Goal: Transaction & Acquisition: Purchase product/service

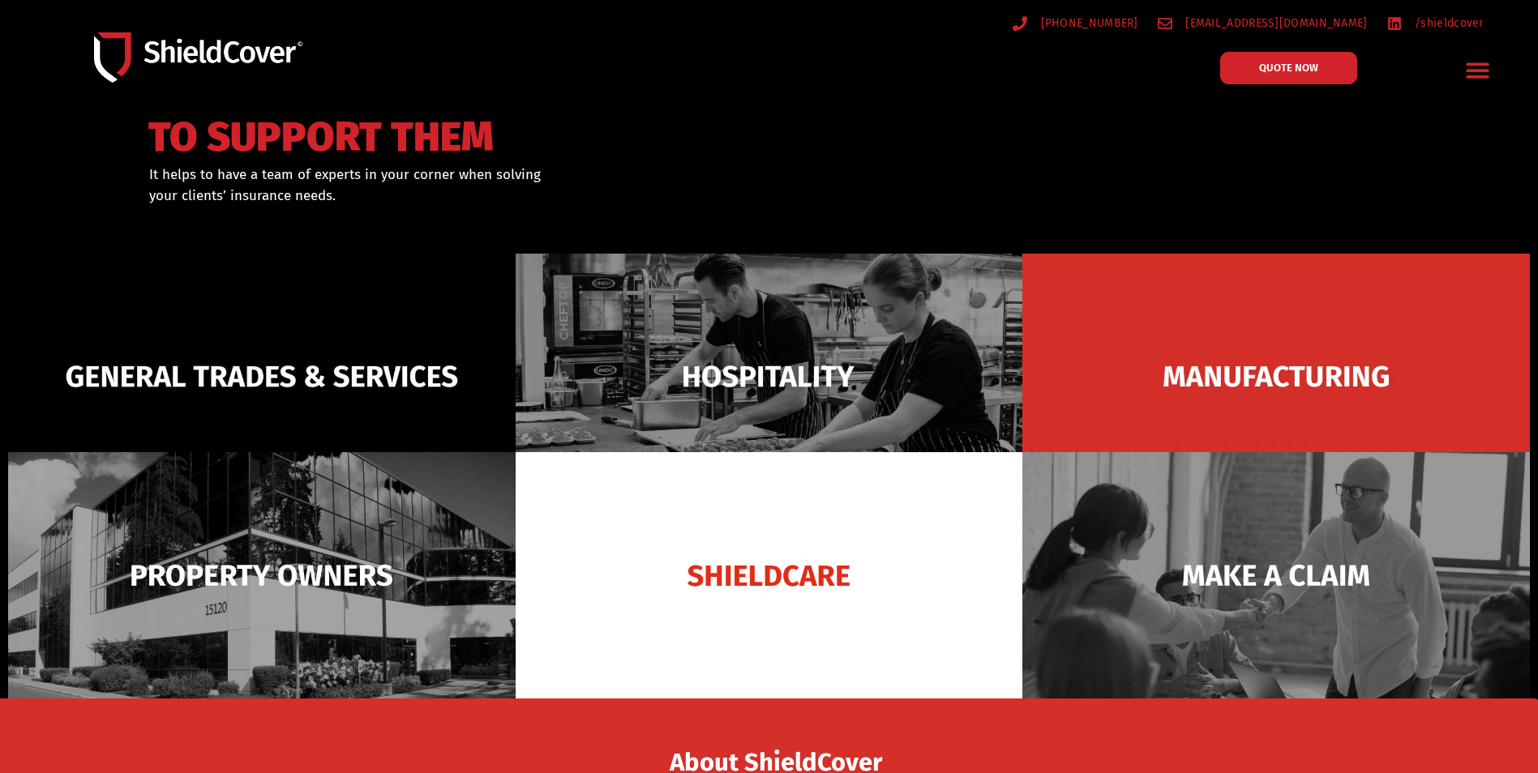
scroll to position [81, 0]
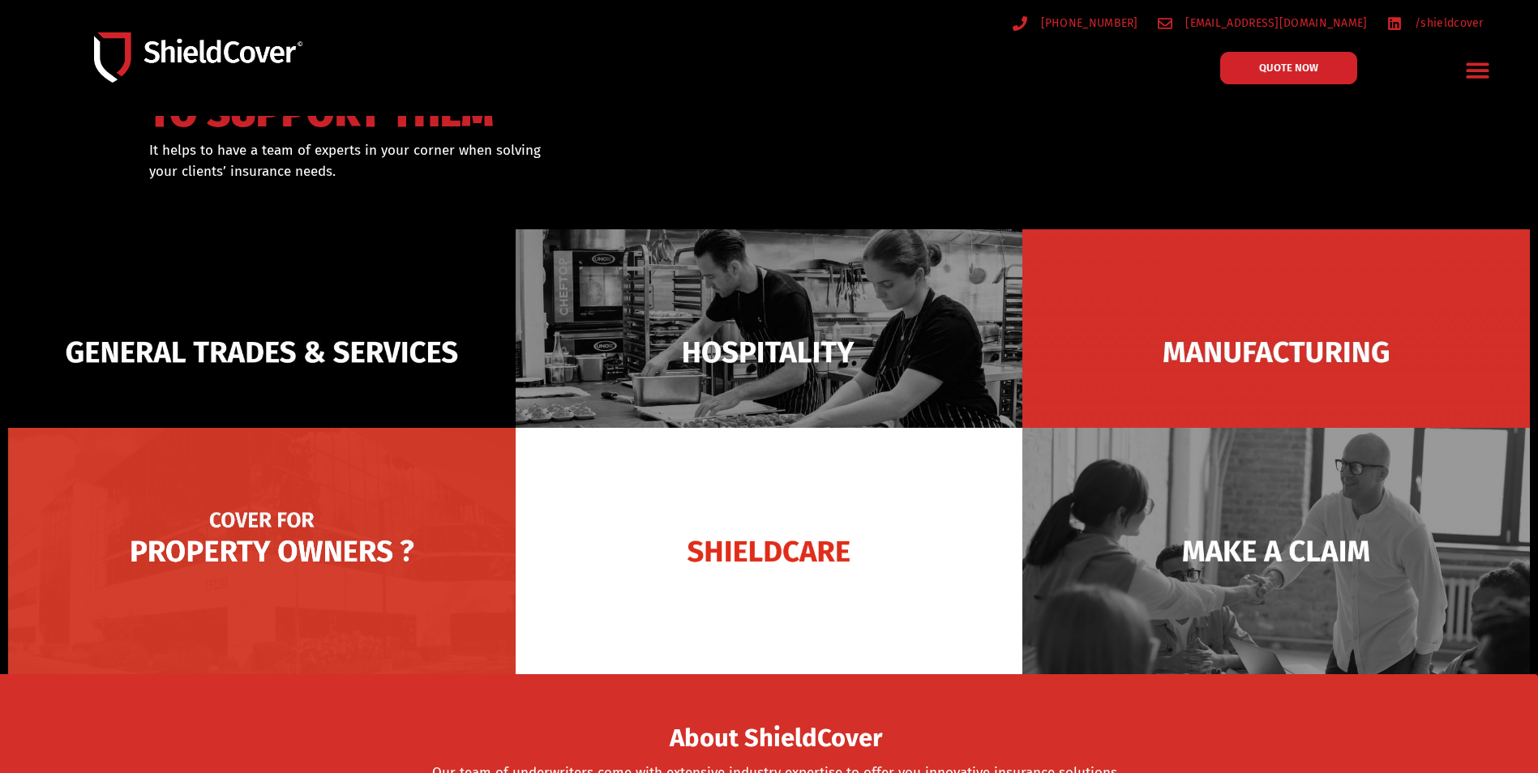
click at [326, 529] on img at bounding box center [261, 551] width 507 height 246
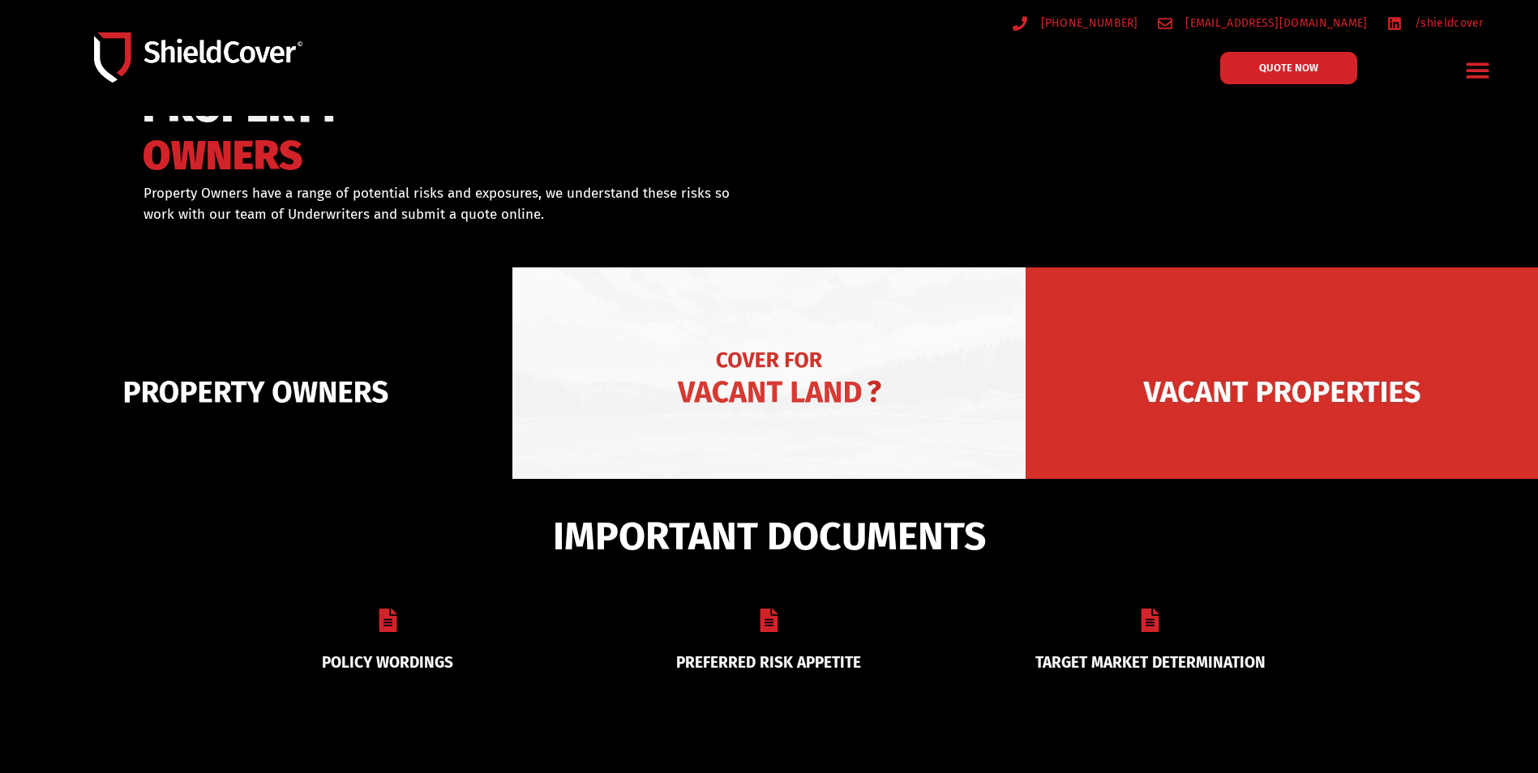
scroll to position [81, 0]
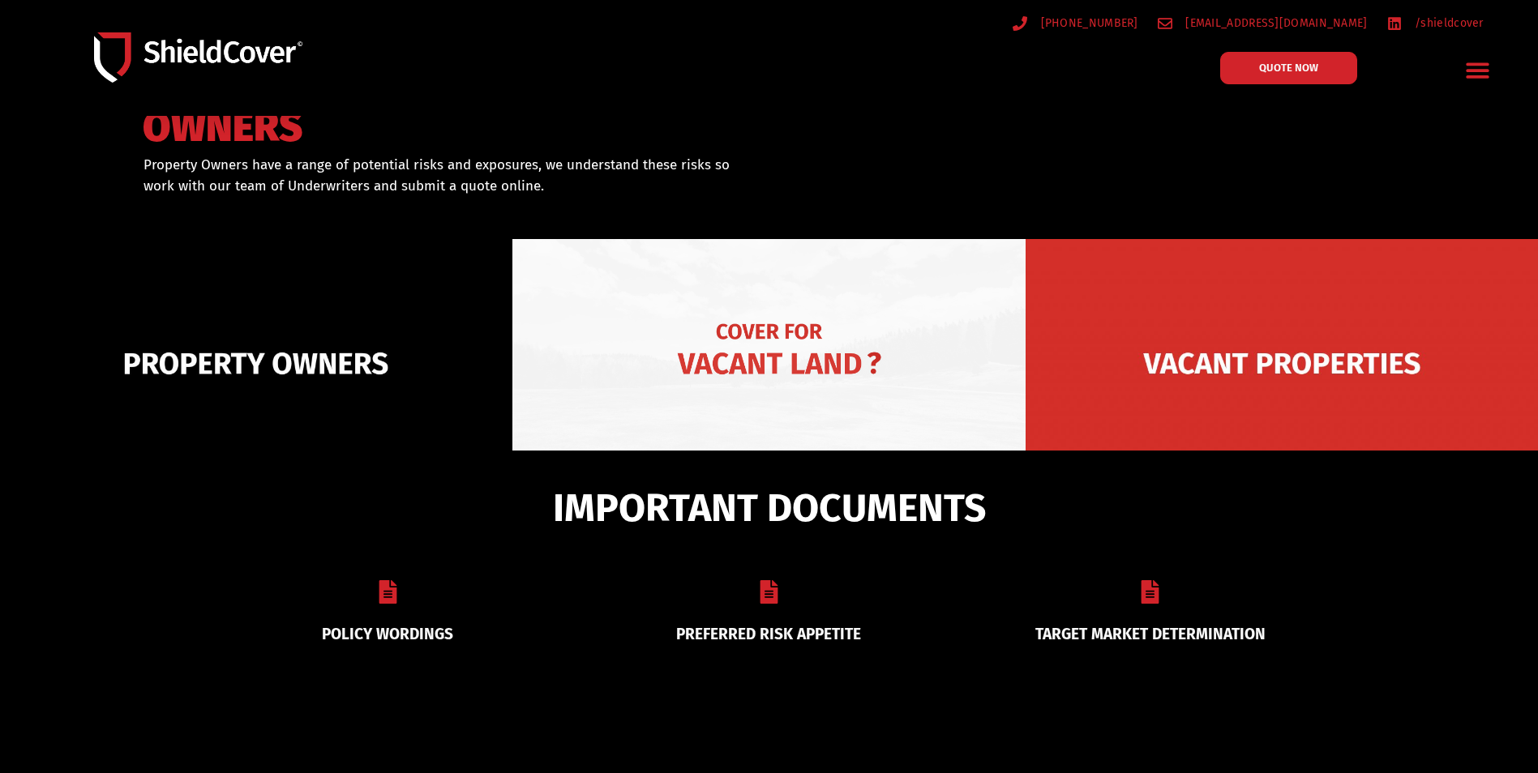
click at [846, 341] on img at bounding box center [768, 363] width 512 height 249
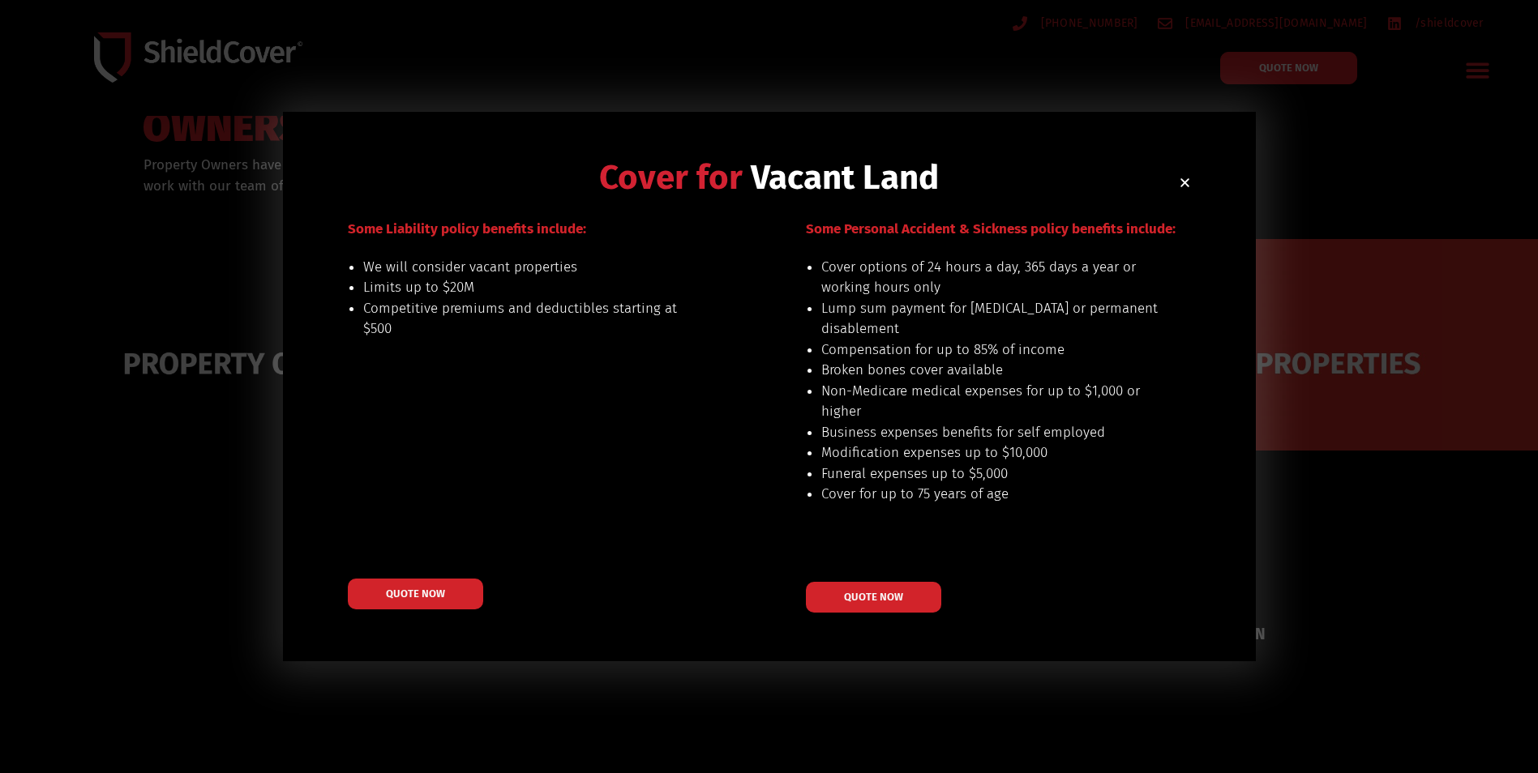
scroll to position [0, 0]
click at [390, 589] on span "QUOTE NOW" at bounding box center [415, 594] width 65 height 11
